Goal: Transaction & Acquisition: Purchase product/service

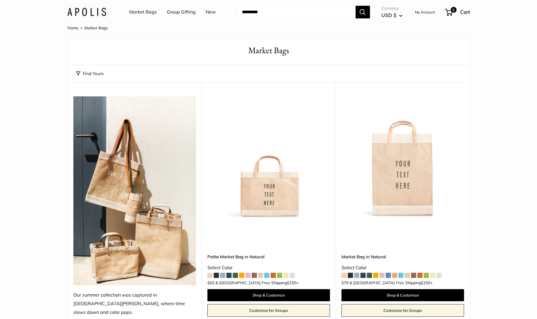
click at [289, 12] on input "Search..." at bounding box center [296, 12] width 118 height 13
type input "*****"
click at [356, 6] on button "Search" at bounding box center [363, 12] width 14 height 13
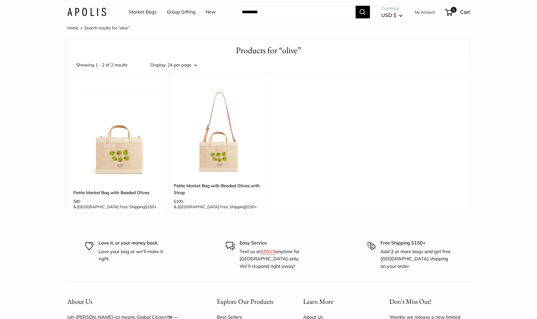
click at [0, 0] on img at bounding box center [0, 0] width 0 height 0
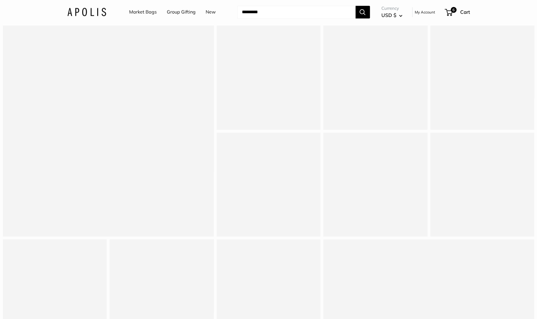
scroll to position [517, 0]
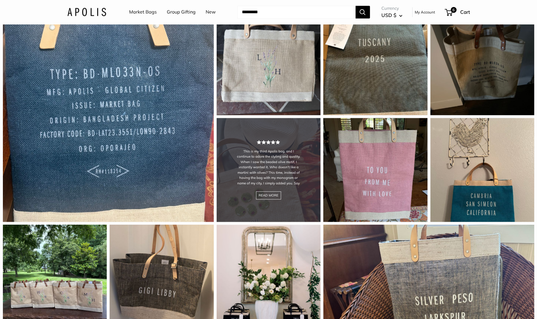
click at [307, 201] on div "This is my third Apolis bag, and I continue to adore the styling and quality. W…" at bounding box center [269, 170] width 104 height 104
